Goal: Task Accomplishment & Management: Use online tool/utility

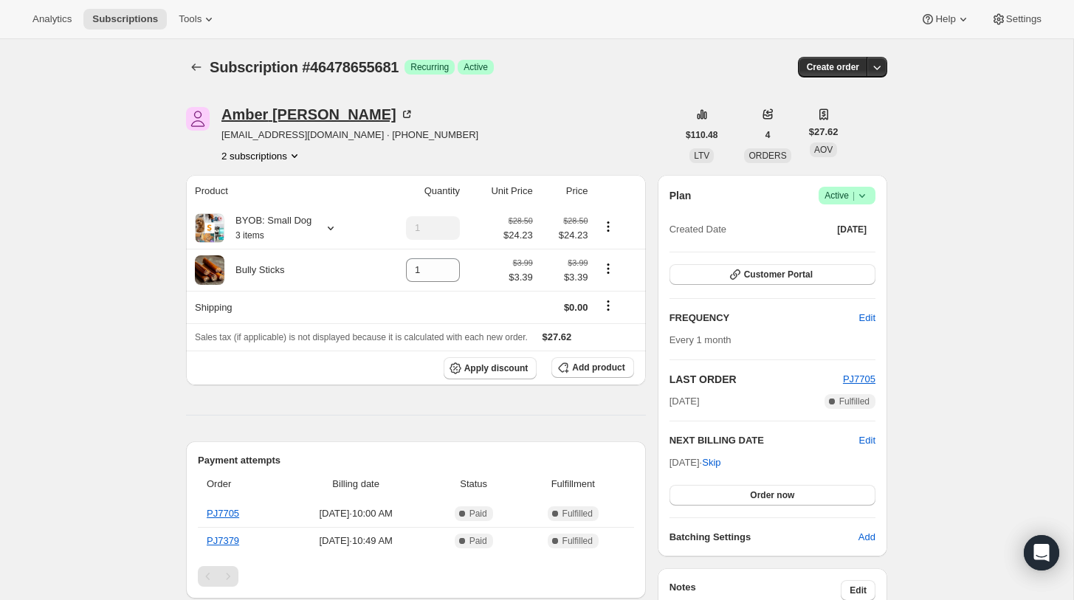
click at [273, 110] on div "[PERSON_NAME]" at bounding box center [317, 114] width 193 height 15
click at [864, 198] on icon at bounding box center [862, 195] width 15 height 15
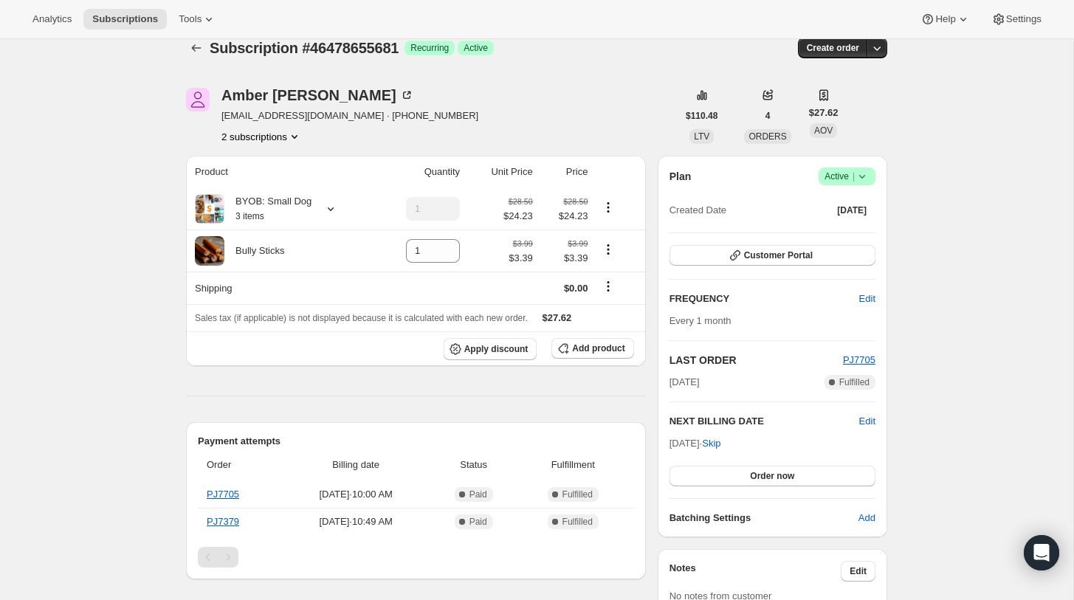
scroll to position [20, 0]
click at [794, 256] on span "Customer Portal" at bounding box center [778, 255] width 69 height 12
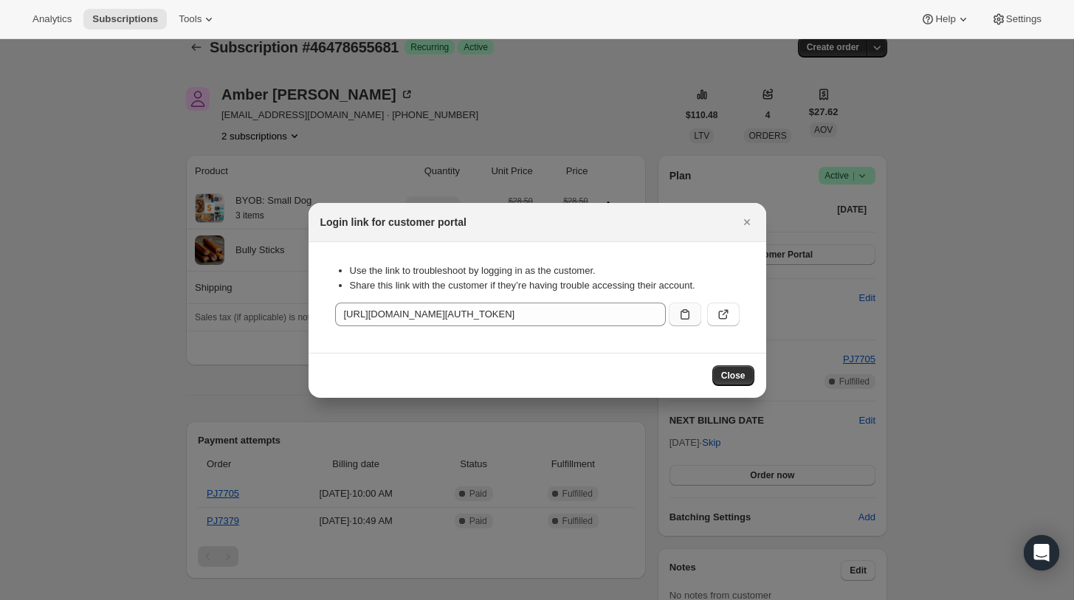
click at [686, 317] on icon ":rc4:" at bounding box center [685, 314] width 15 height 15
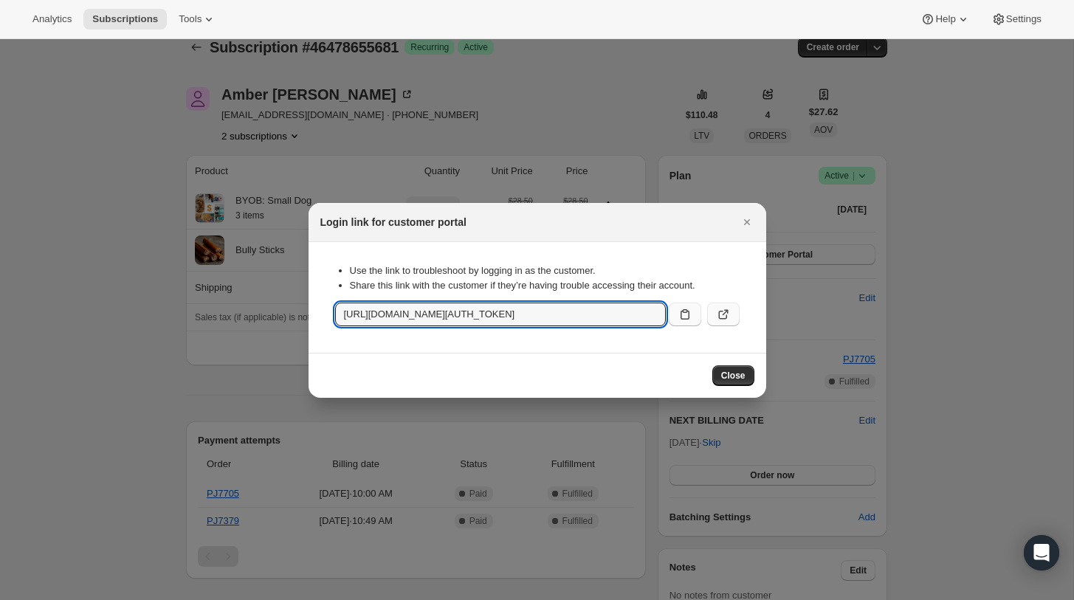
click at [724, 317] on icon ":rc4:" at bounding box center [723, 314] width 15 height 15
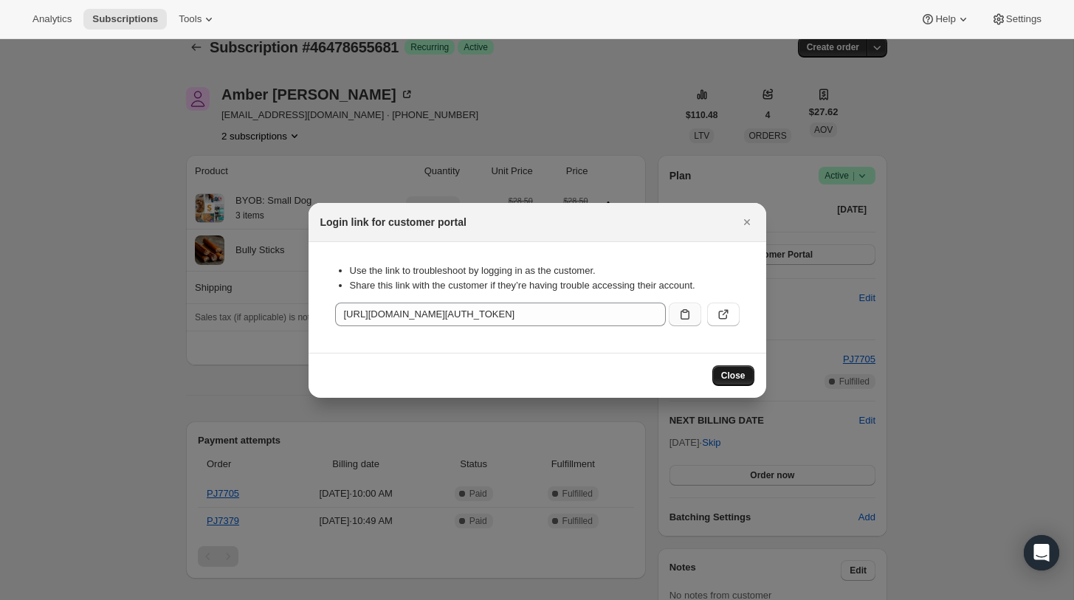
click at [739, 377] on span "Close" at bounding box center [733, 376] width 24 height 12
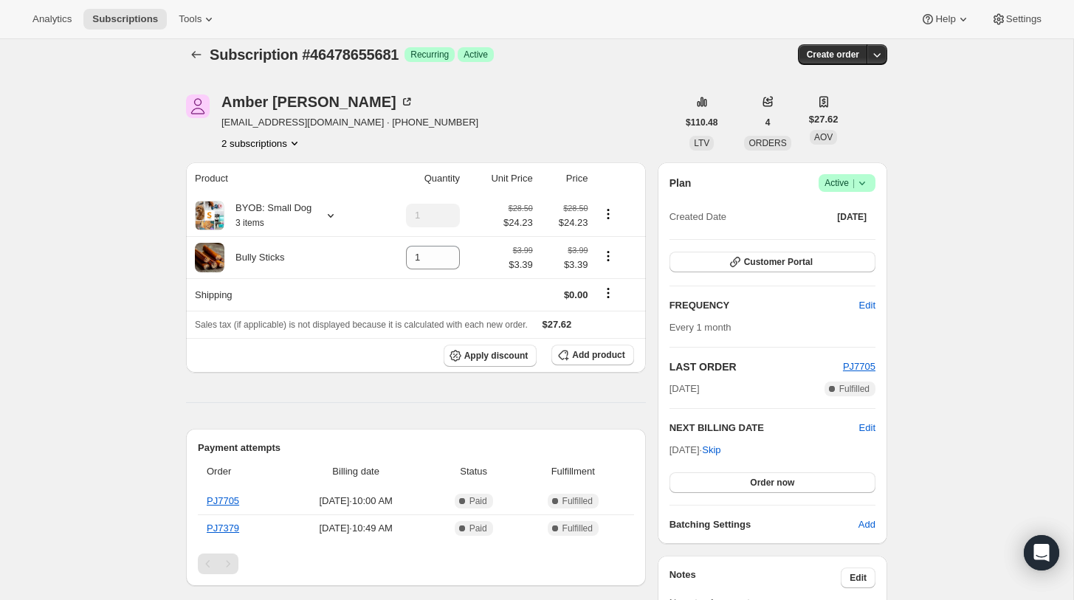
scroll to position [8, 0]
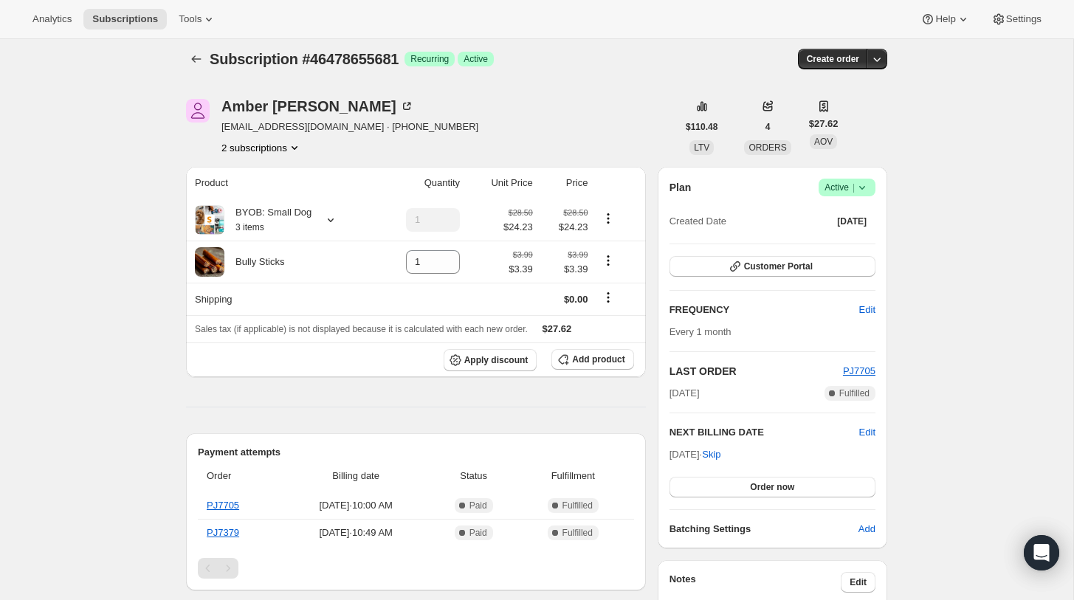
click at [296, 148] on icon "Product actions" at bounding box center [294, 147] width 15 height 15
click at [230, 172] on span "44987973825" at bounding box center [238, 175] width 59 height 11
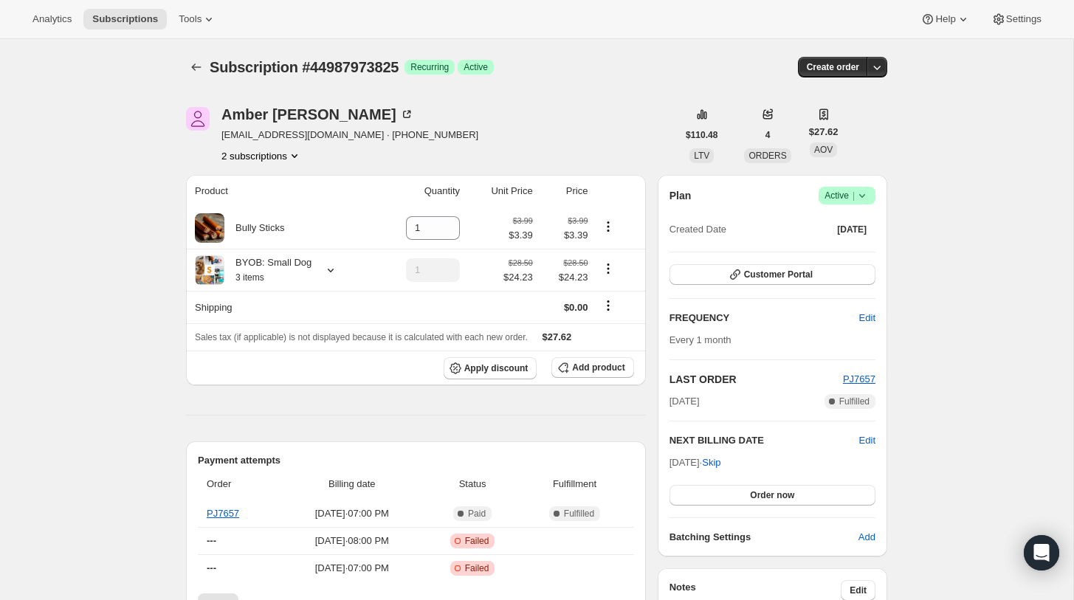
scroll to position [51, 0]
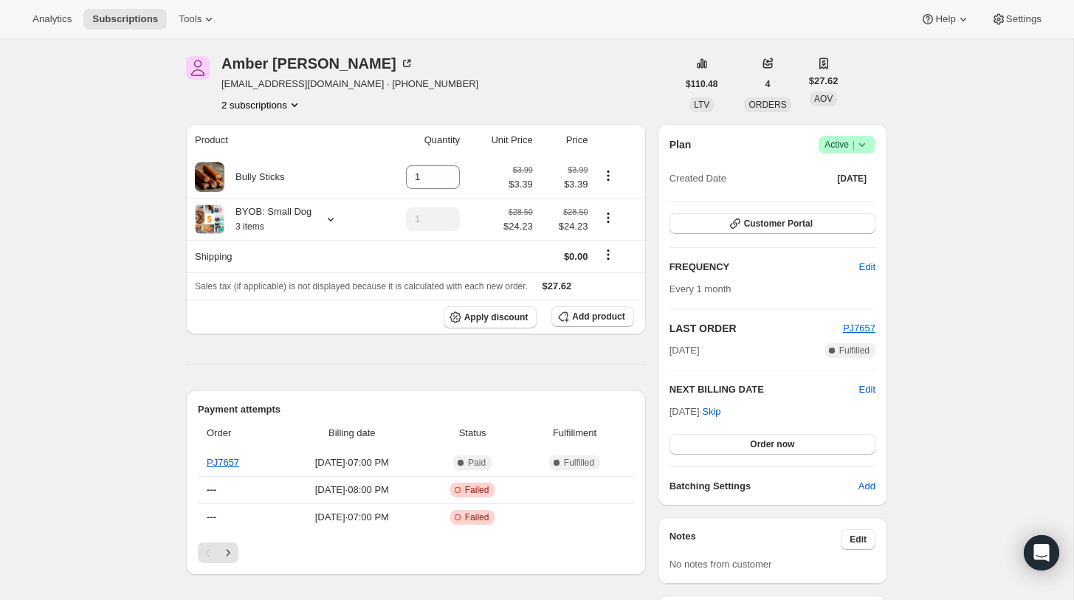
click at [293, 105] on icon "Product actions" at bounding box center [294, 104] width 15 height 15
click at [254, 158] on span "46478655681" at bounding box center [237, 157] width 59 height 11
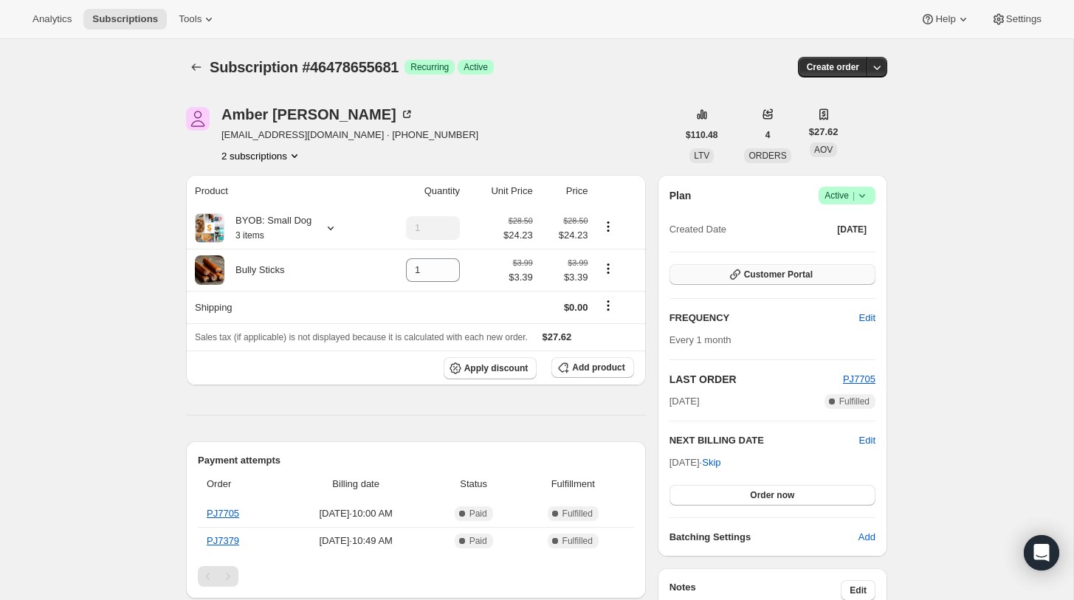
click at [821, 272] on button "Customer Portal" at bounding box center [773, 274] width 206 height 21
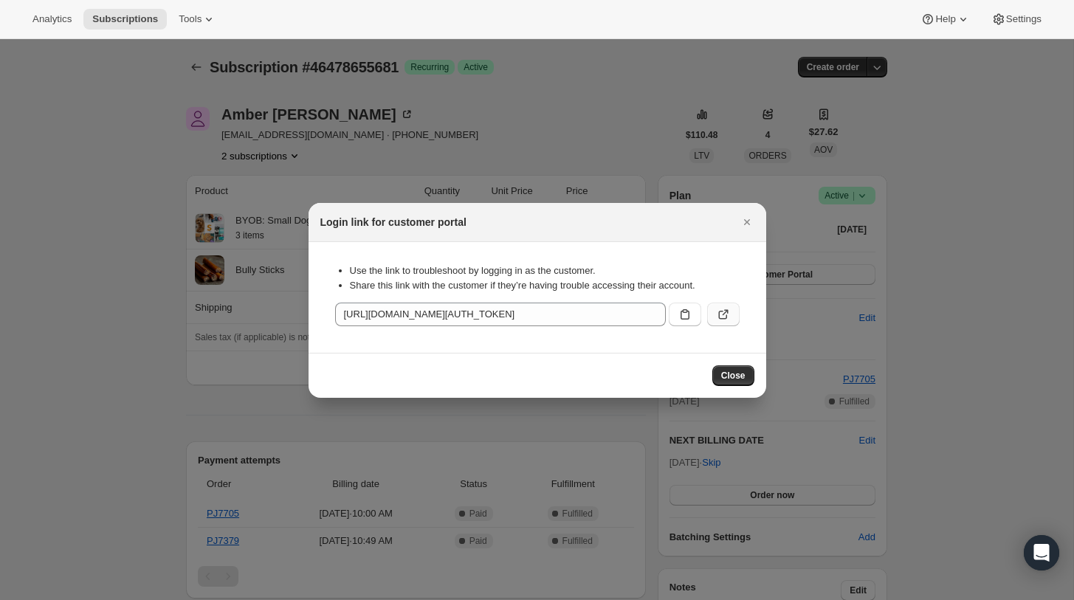
click at [723, 314] on icon ":rhr:" at bounding box center [723, 314] width 15 height 15
click at [160, 165] on div at bounding box center [537, 300] width 1074 height 600
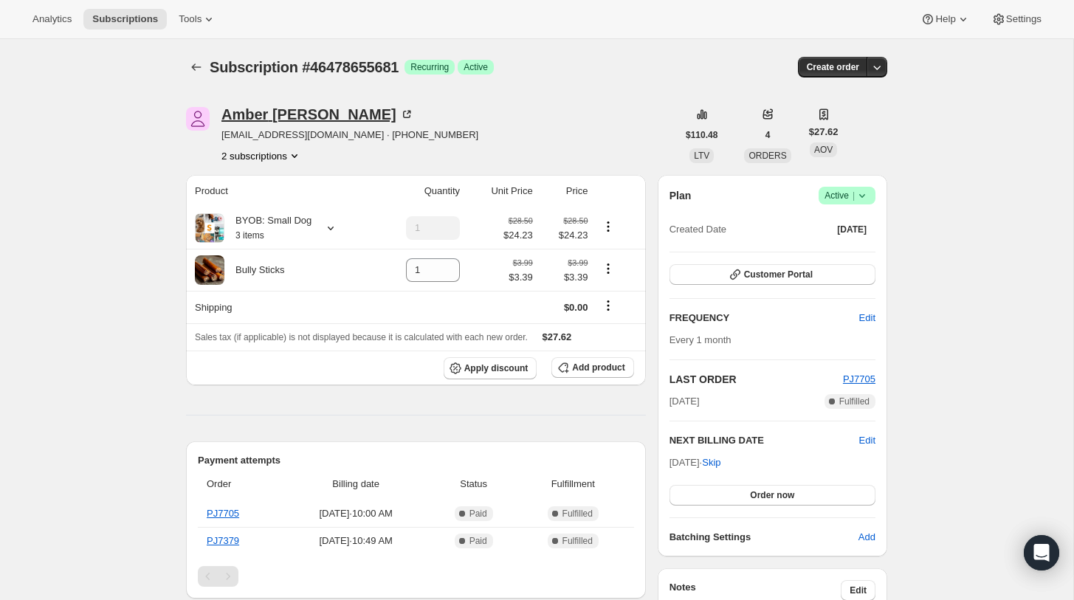
click at [275, 116] on div "[PERSON_NAME]" at bounding box center [317, 114] width 193 height 15
click at [762, 275] on span "Customer Portal" at bounding box center [778, 275] width 69 height 12
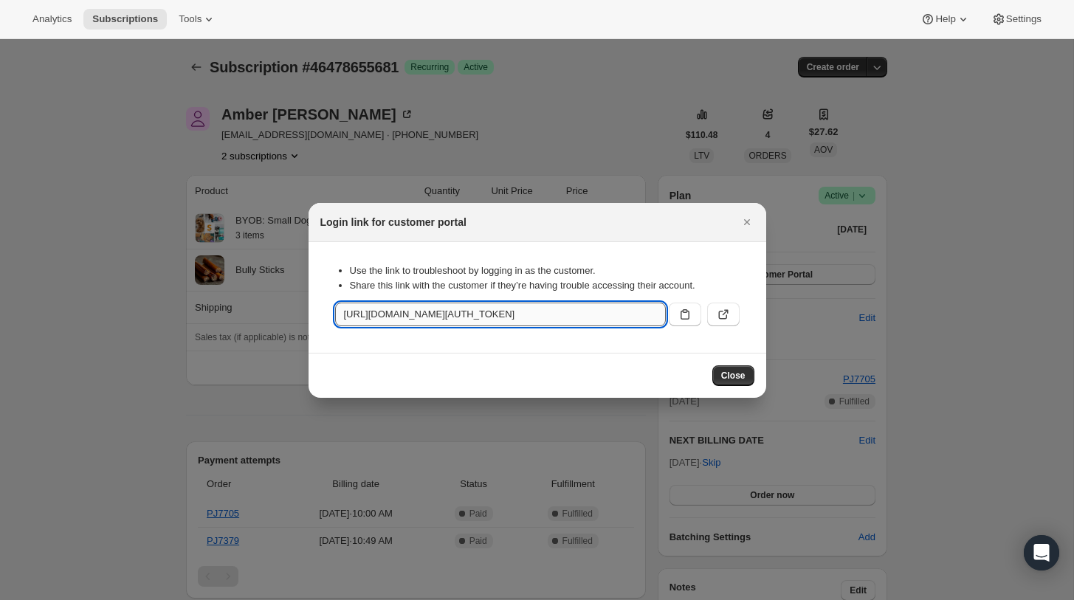
click at [507, 316] on input "[URL][DOMAIN_NAME][AUTH_TOKEN]" at bounding box center [500, 315] width 331 height 24
click at [684, 306] on button ":rhr:" at bounding box center [685, 315] width 32 height 24
